Goal: Task Accomplishment & Management: Manage account settings

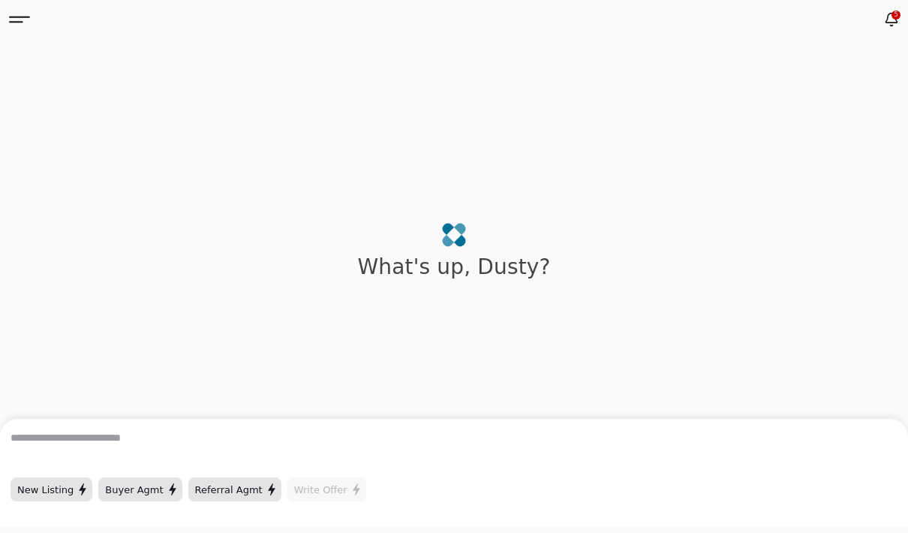
click at [29, 15] on icon at bounding box center [19, 19] width 21 height 21
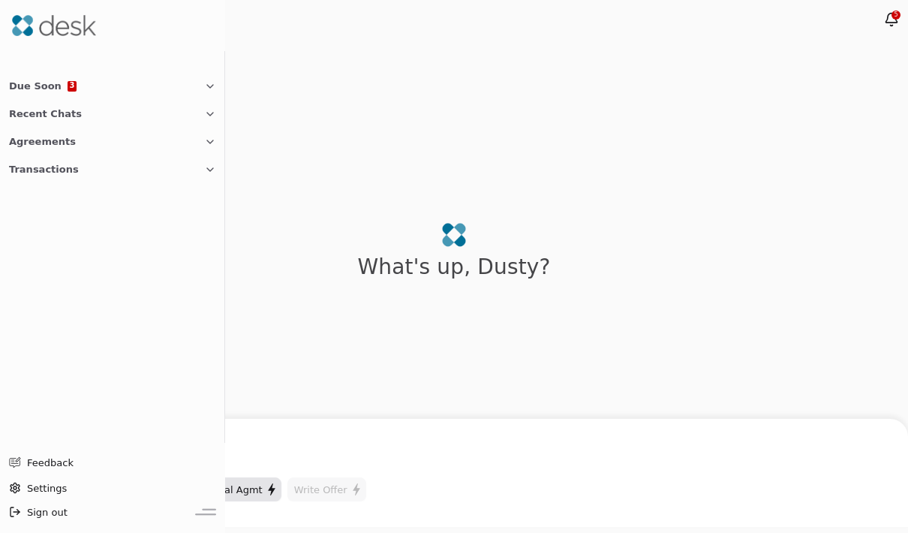
click at [71, 143] on button "Agreements" at bounding box center [112, 142] width 225 height 28
click at [45, 81] on span "Due Soon" at bounding box center [35, 86] width 53 height 16
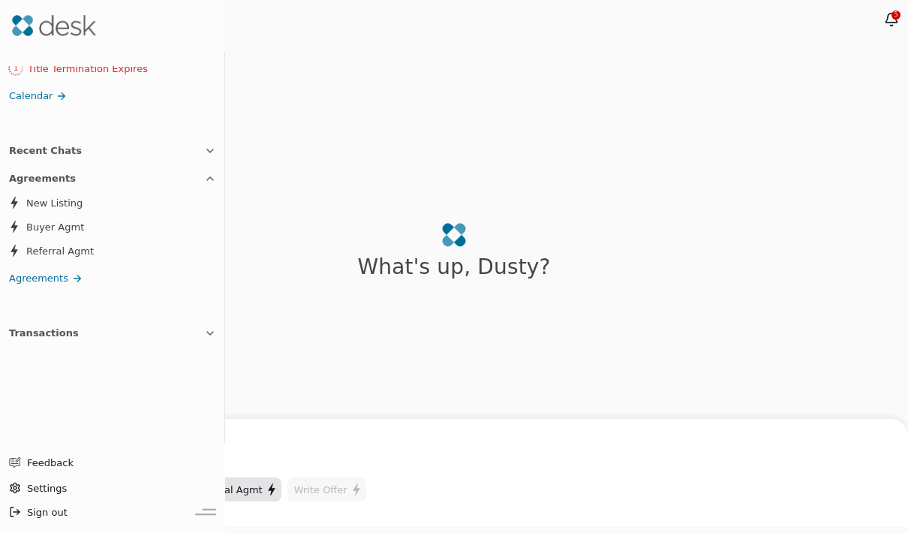
scroll to position [90, 0]
click at [824, 210] on div "What's up , [PERSON_NAME] ?" at bounding box center [454, 305] width 908 height 533
click at [897, 23] on icon at bounding box center [891, 19] width 15 height 15
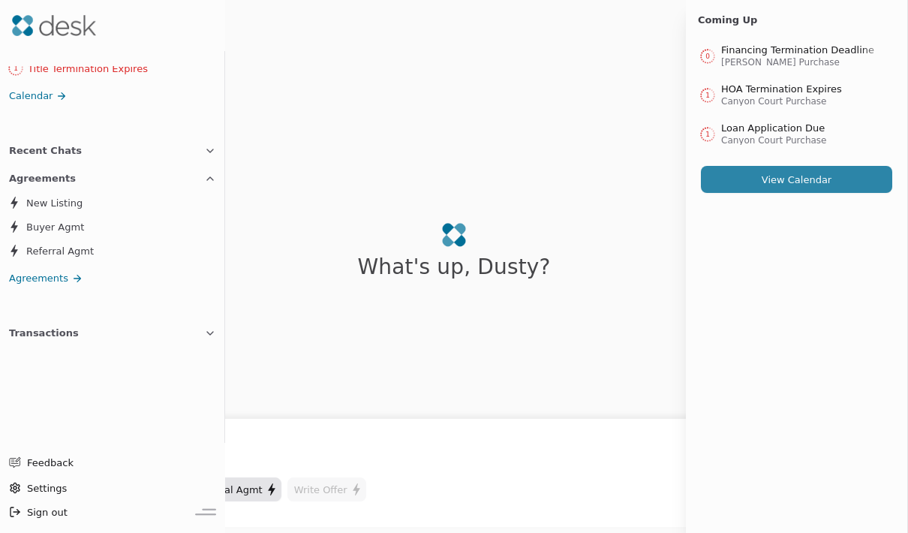
click at [831, 184] on button "View Calendar" at bounding box center [796, 179] width 191 height 27
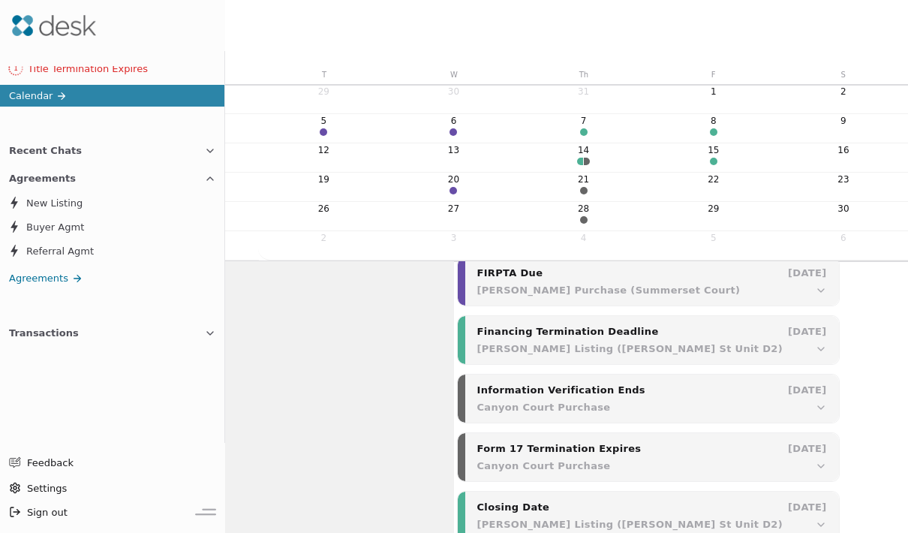
scroll to position [1928, 0]
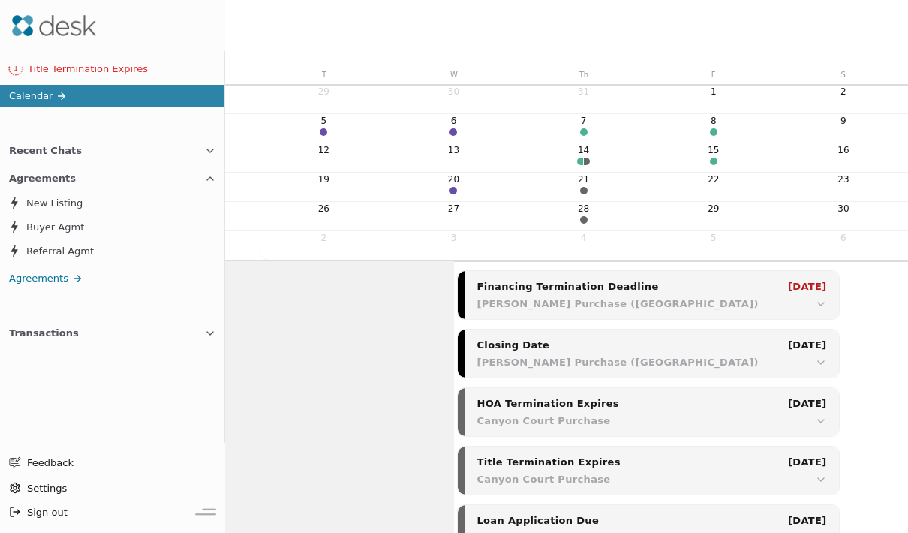
click at [72, 341] on button "Transactions" at bounding box center [112, 333] width 225 height 28
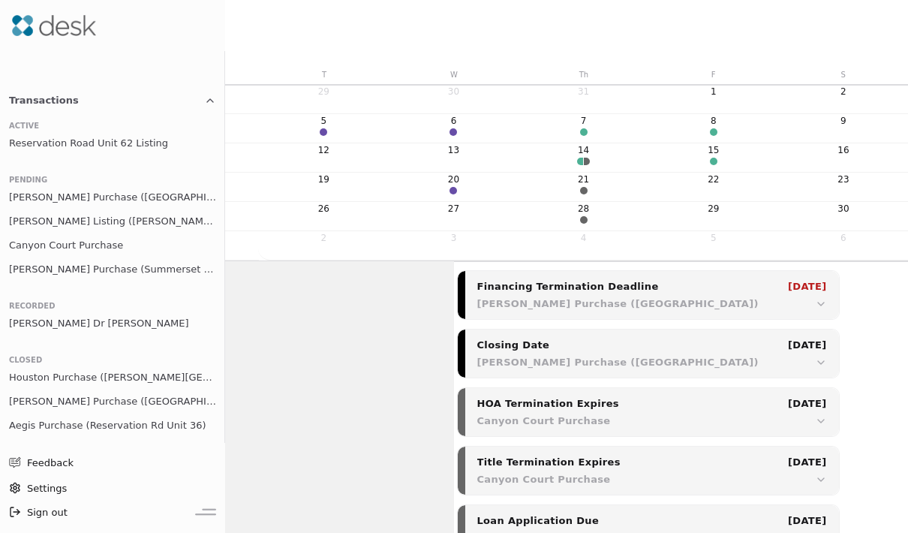
scroll to position [324, 0]
click at [117, 222] on span "[PERSON_NAME] Listing ([PERSON_NAME] St Unit D2)" at bounding box center [112, 220] width 207 height 16
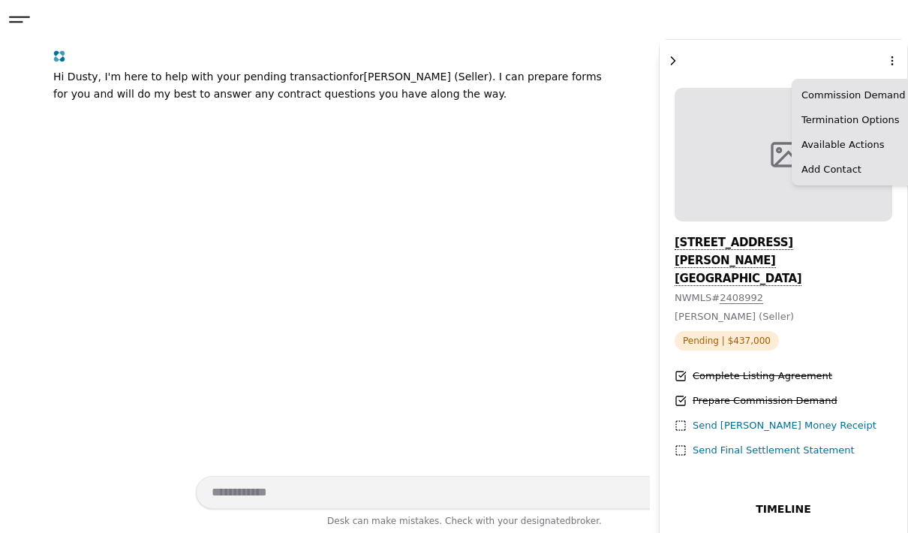
click at [767, 79] on html "Due Soon 3 1 HOA Termination Expires 1 Loan Application Due 1 Title Termination…" at bounding box center [454, 266] width 908 height 533
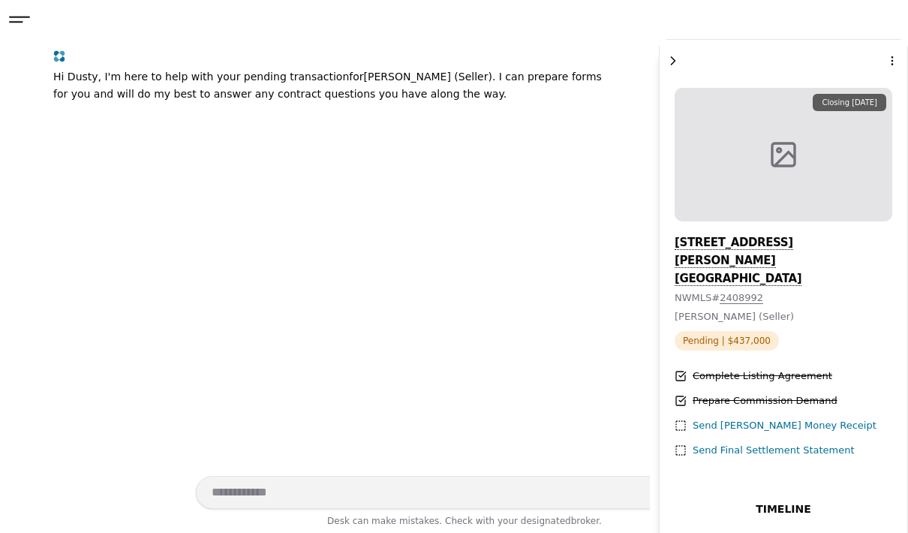
click at [19, 28] on icon at bounding box center [19, 19] width 21 height 21
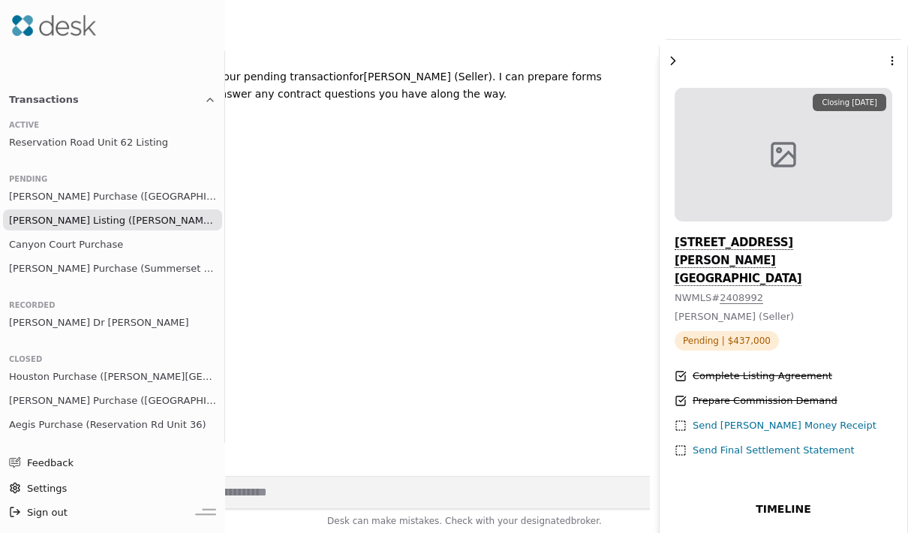
click at [157, 228] on link "[PERSON_NAME] Listing ([PERSON_NAME] St Unit D2)" at bounding box center [112, 219] width 219 height 21
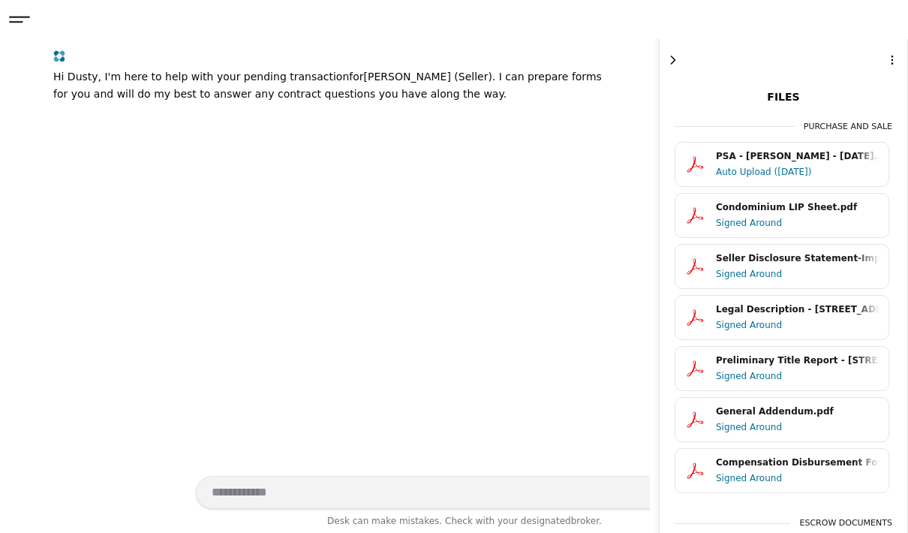
scroll to position [1430, 0]
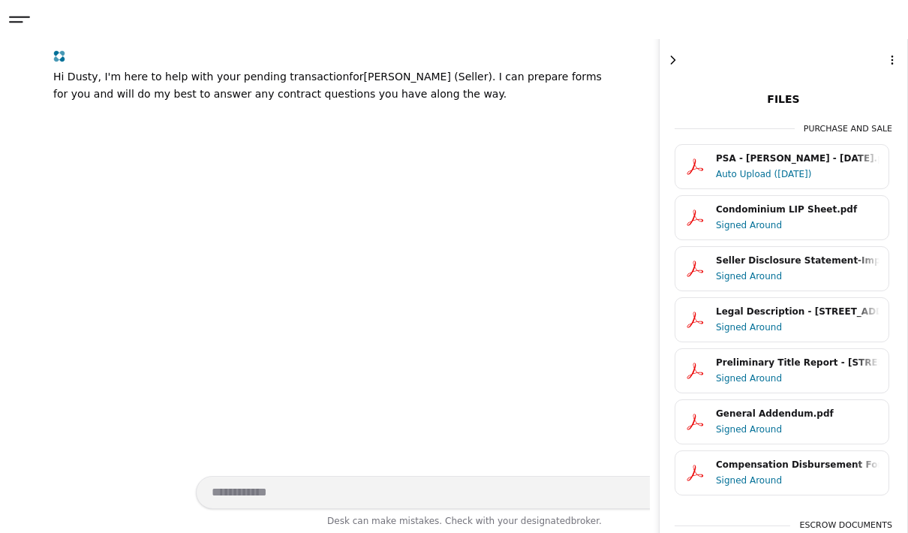
click at [833, 152] on div "PSA - [PERSON_NAME] - [DATE].pdf" at bounding box center [798, 159] width 164 height 14
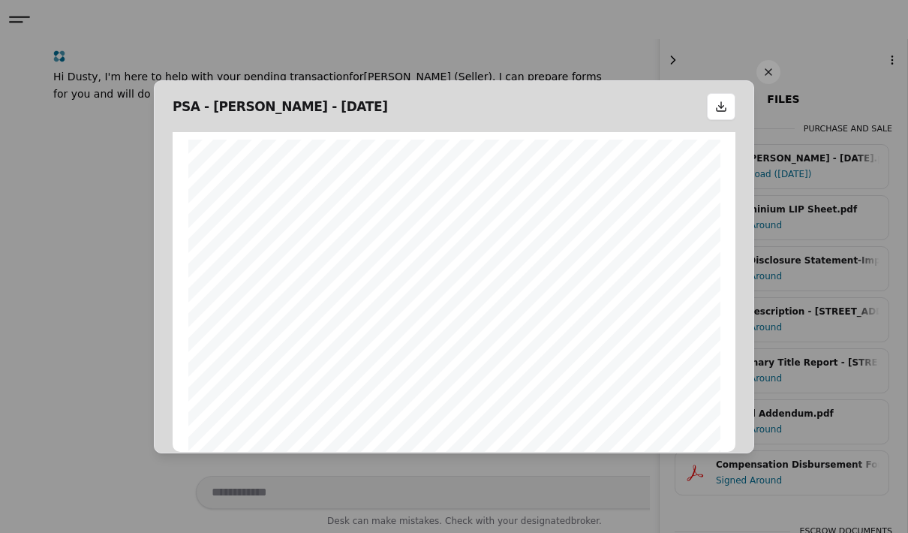
scroll to position [0, 0]
click at [307, 203] on div "Authentisign ID: ACED3751-5566-F011-8DCA-00224822F75A" at bounding box center [454, 484] width 532 height 689
click at [767, 61] on button at bounding box center [769, 72] width 24 height 24
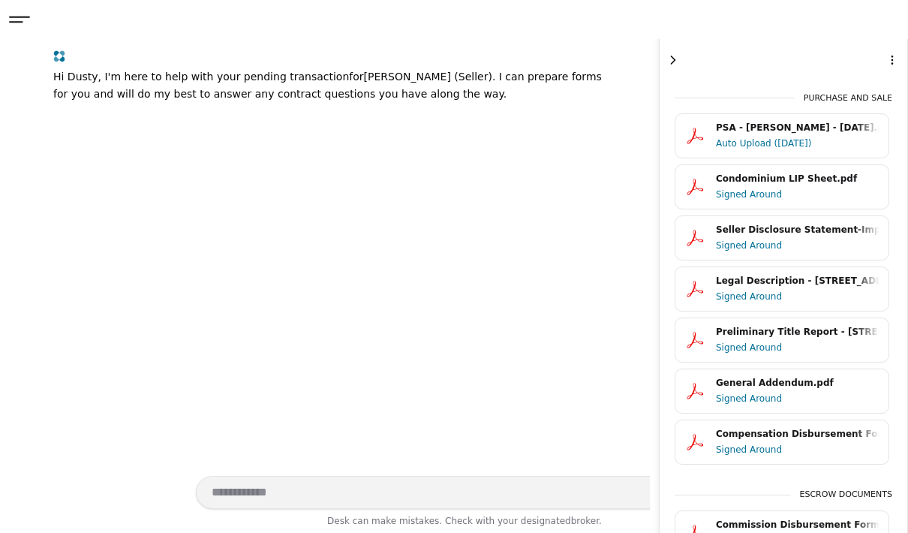
scroll to position [1459, 0]
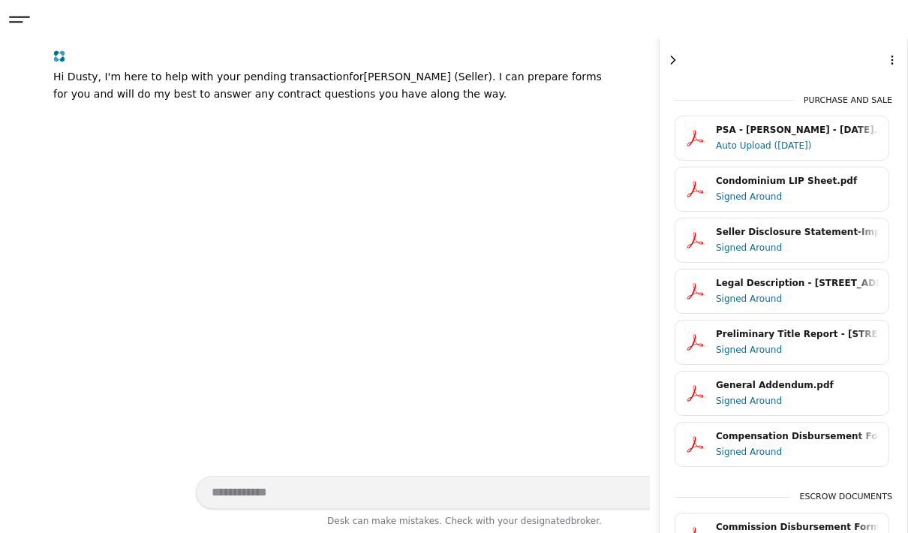
click at [838, 138] on div "Auto Upload ([DATE])" at bounding box center [798, 145] width 164 height 15
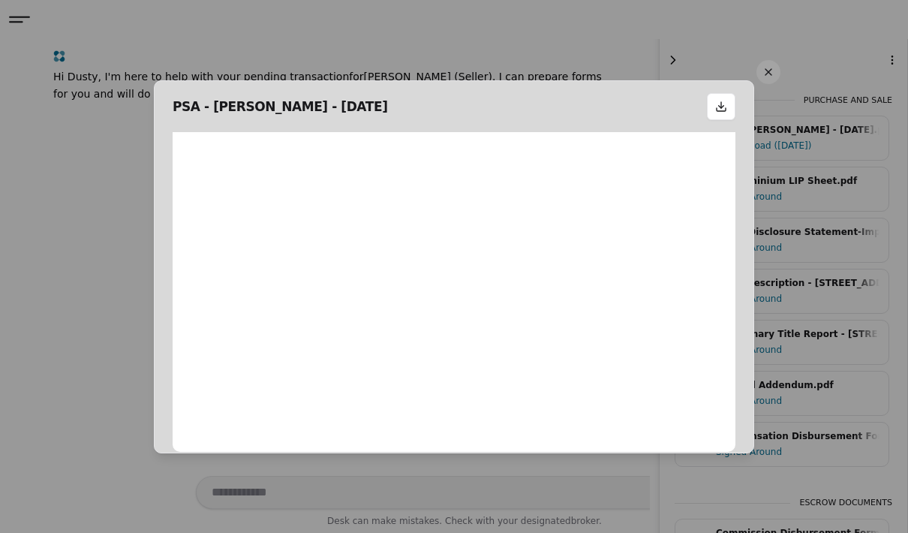
scroll to position [8, 0]
